Goal: Use online tool/utility: Use online tool/utility

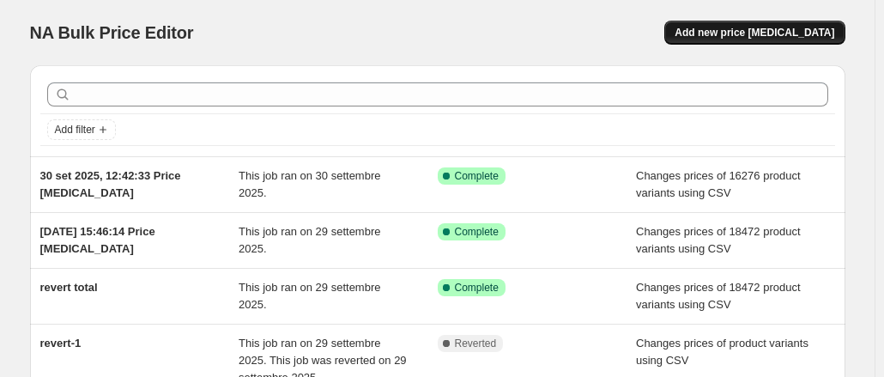
click at [757, 32] on span "Add new price [MEDICAL_DATA]" at bounding box center [755, 33] width 160 height 14
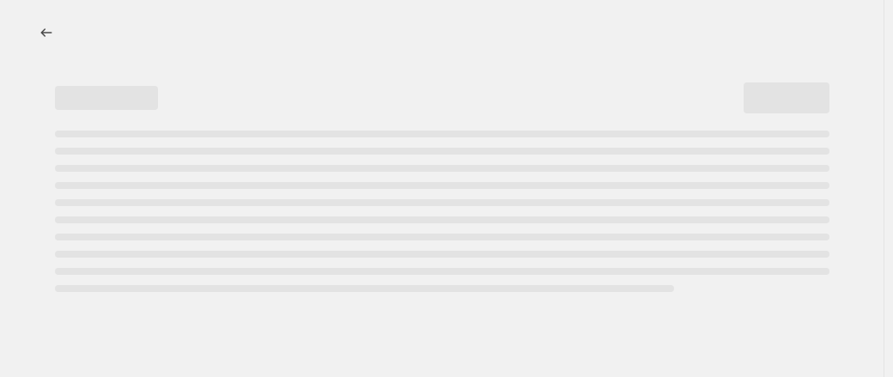
select select "percentage"
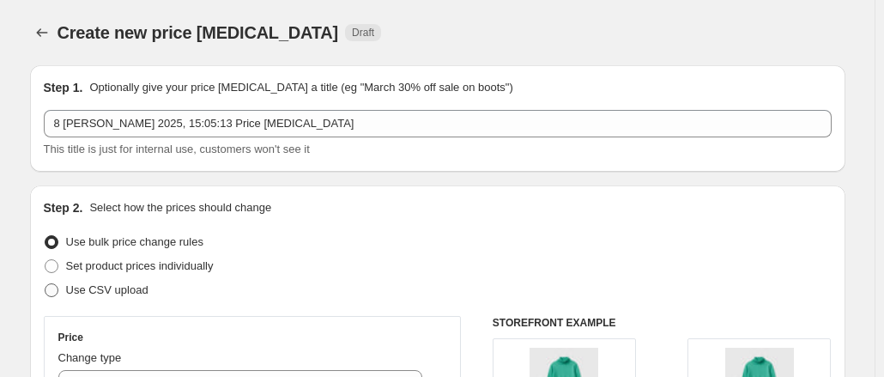
click at [58, 289] on span at bounding box center [52, 290] width 14 height 14
click at [45, 284] on input "Use CSV upload" at bounding box center [45, 283] width 1 height 1
radio input "true"
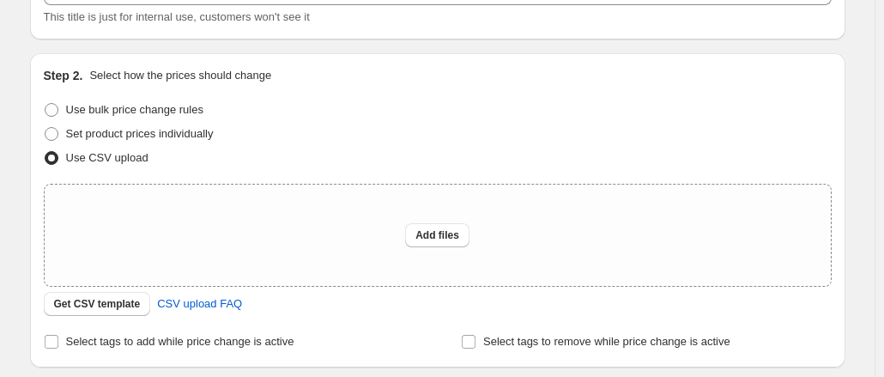
scroll to position [172, 0]
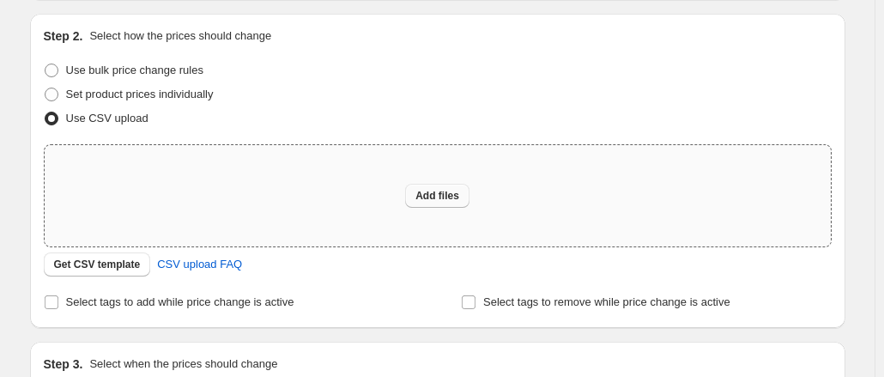
click at [457, 197] on span "Add files" at bounding box center [437, 196] width 44 height 14
type input "C:\fakepath\1 Step 25P art aggiunti ottobre.csv"
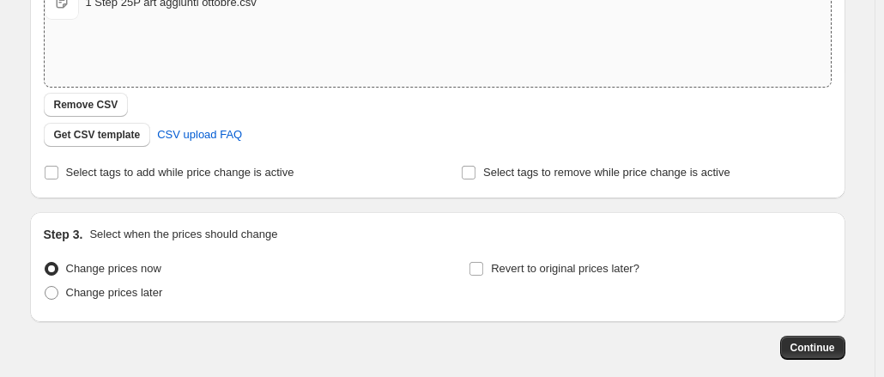
scroll to position [417, 0]
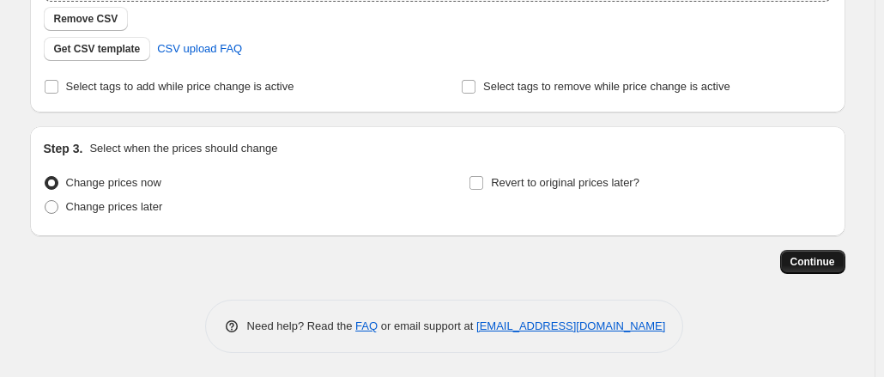
click at [805, 258] on span "Continue" at bounding box center [813, 262] width 45 height 14
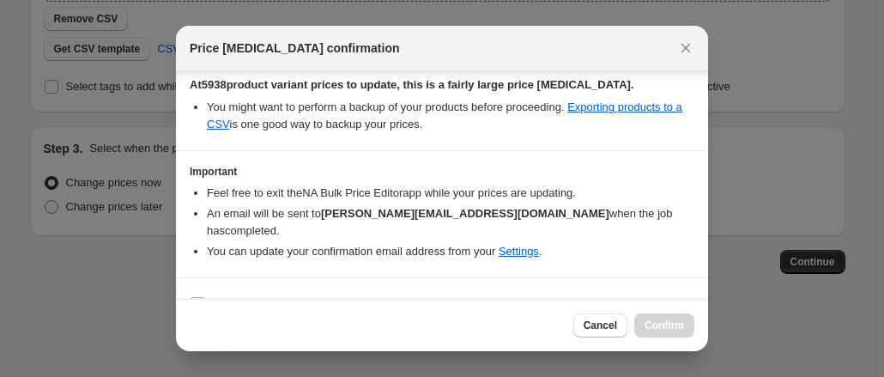
scroll to position [203, 0]
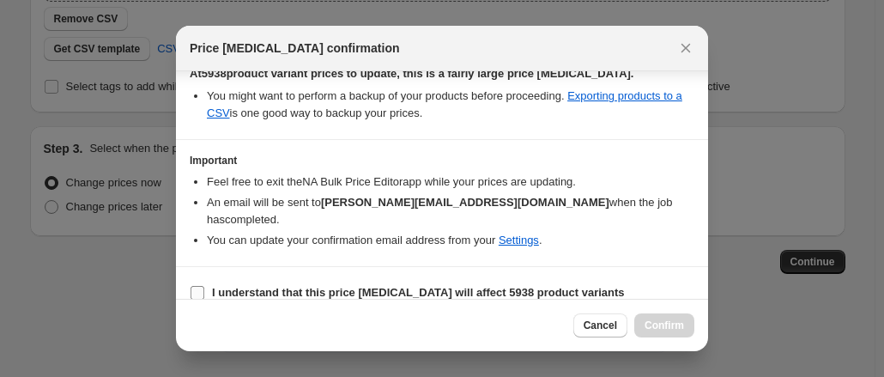
drag, startPoint x: 204, startPoint y: 272, endPoint x: 232, endPoint y: 272, distance: 27.5
click at [203, 285] on span ":r24:" at bounding box center [197, 292] width 15 height 15
click at [197, 286] on input "I understand that this price change job will affect 5938 product variants" at bounding box center [198, 293] width 14 height 14
checkbox input "true"
click at [668, 331] on span "Confirm" at bounding box center [664, 325] width 39 height 14
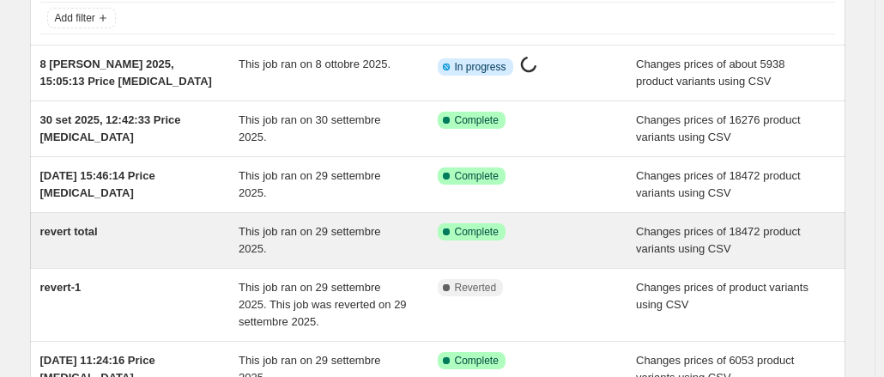
scroll to position [86, 0]
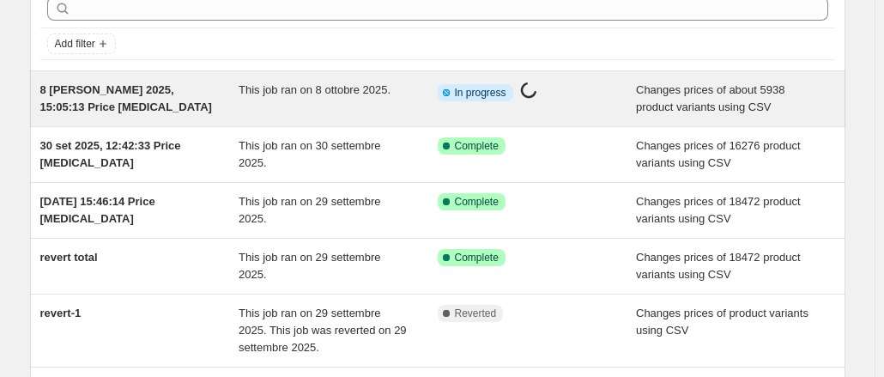
click at [329, 101] on div "This job ran on 8 ottobre 2025." at bounding box center [338, 99] width 199 height 34
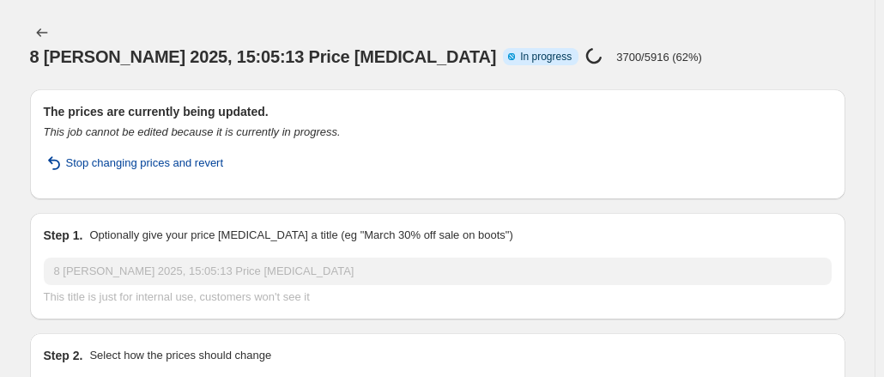
click at [113, 155] on span "Stop changing prices and revert" at bounding box center [145, 163] width 158 height 17
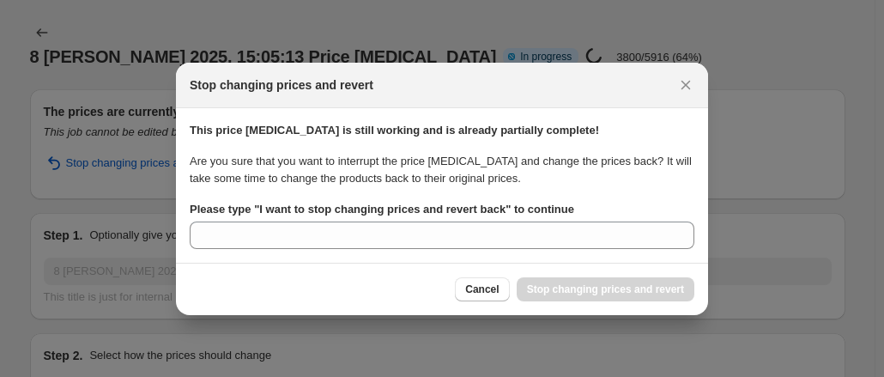
click at [673, 85] on div "Stop changing prices and revert" at bounding box center [442, 84] width 505 height 17
click at [697, 89] on button "Close" at bounding box center [686, 85] width 24 height 24
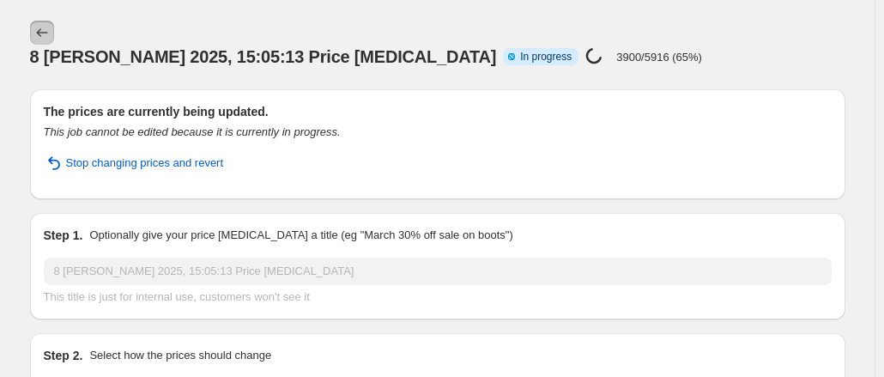
click at [48, 31] on icon "Price change jobs" at bounding box center [41, 32] width 17 height 17
